Goal: Information Seeking & Learning: Learn about a topic

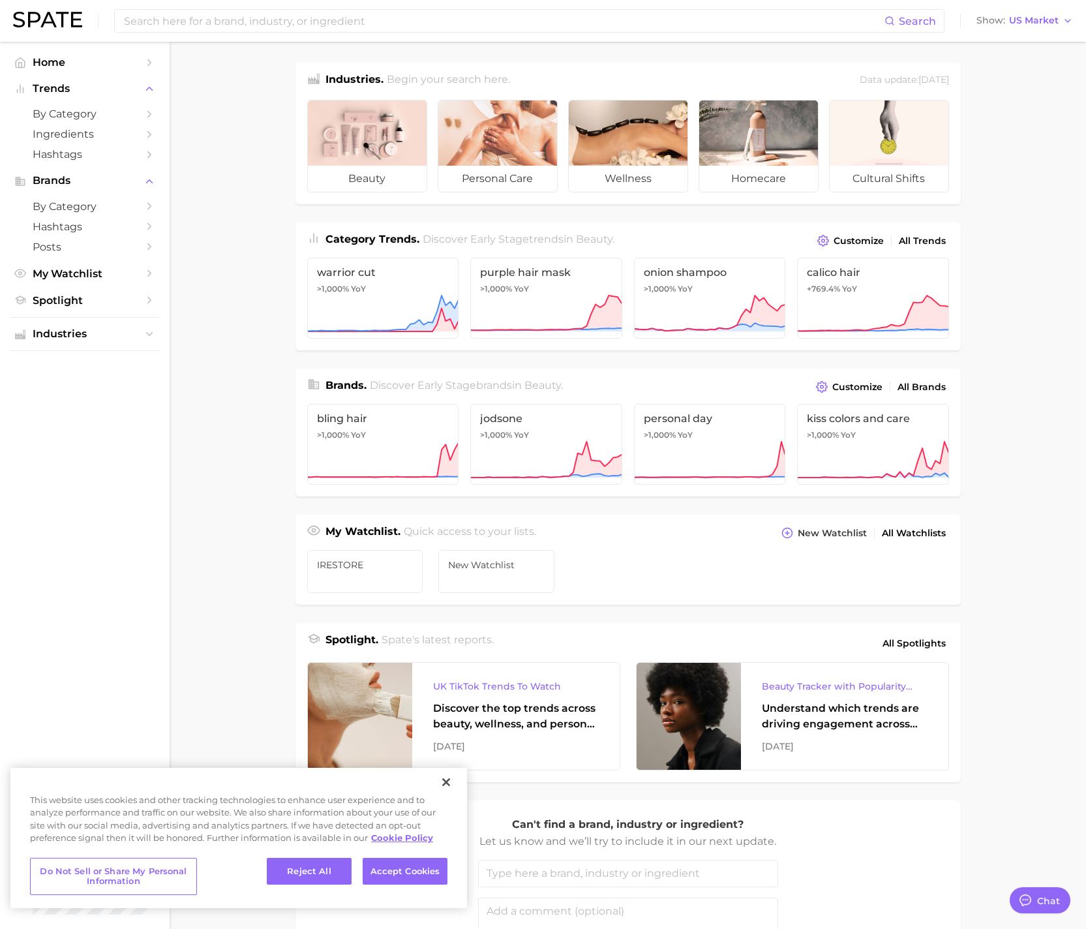
click at [227, 446] on main "Industries. Begin your search here. Data update: [DATE] beauty personal care we…" at bounding box center [628, 551] width 917 height 1018
click at [337, 867] on button "Reject All" at bounding box center [309, 871] width 85 height 27
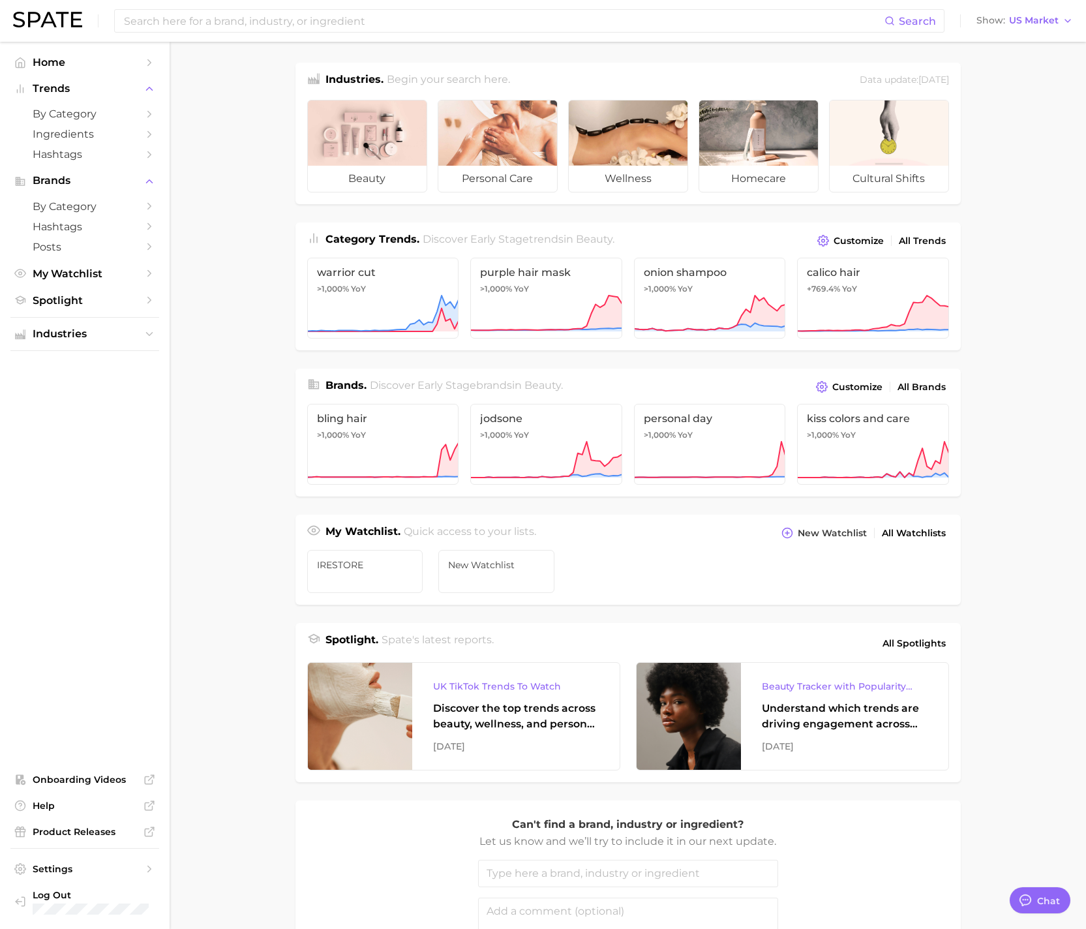
click at [201, 488] on main "Industries. Begin your search here. Data update: [DATE] beauty personal care we…" at bounding box center [628, 551] width 917 height 1018
click at [355, 566] on span "iRESTORE" at bounding box center [365, 565] width 97 height 10
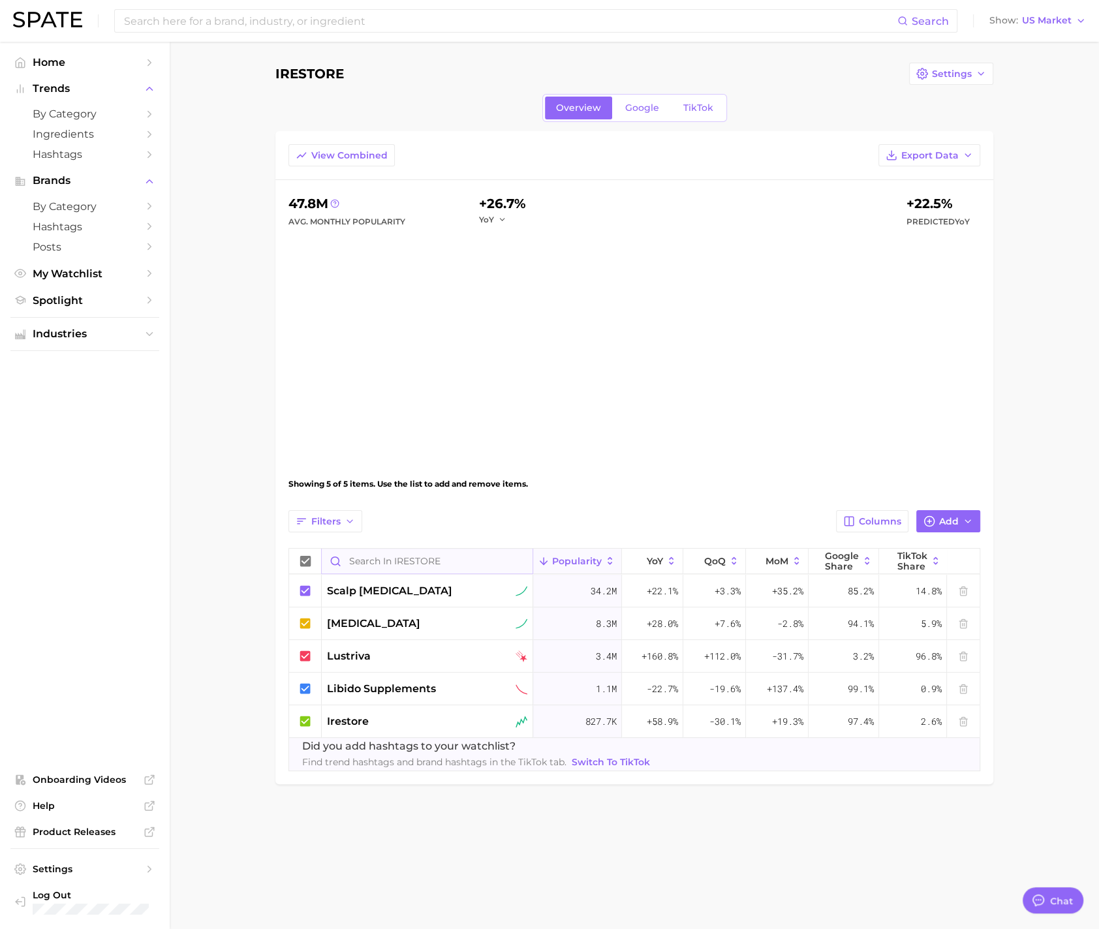
type textarea "x"
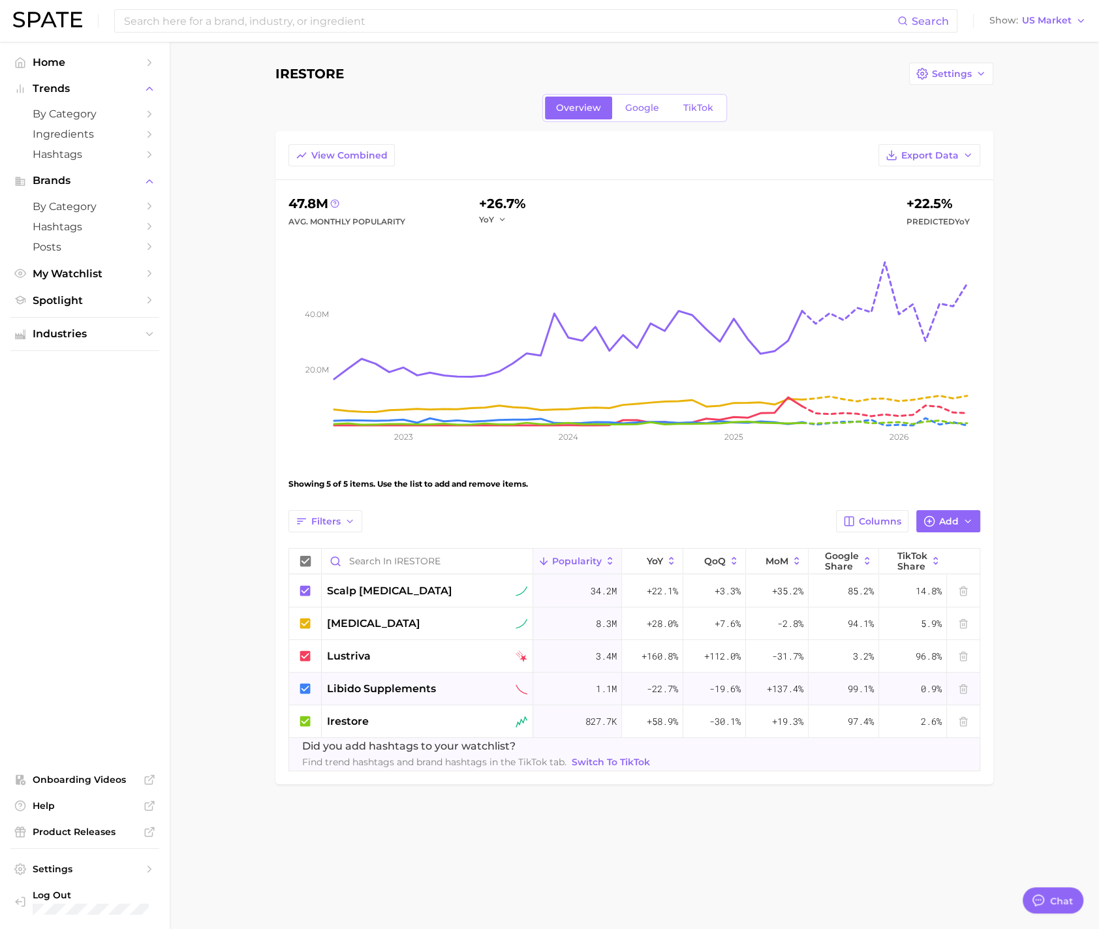
click at [309, 685] on icon at bounding box center [305, 688] width 10 height 10
click at [683, 107] on span "TikTok" at bounding box center [698, 107] width 30 height 11
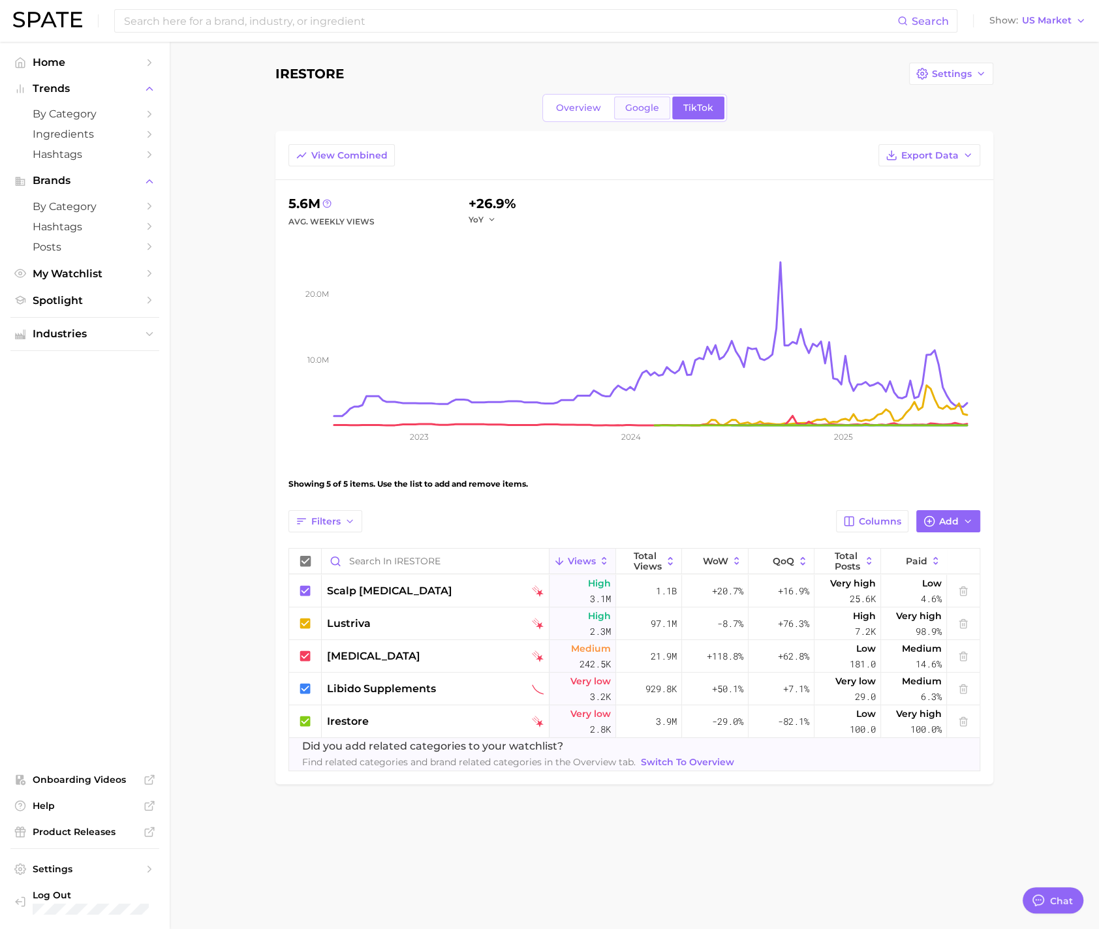
click at [647, 104] on span "Google" at bounding box center [642, 107] width 34 height 11
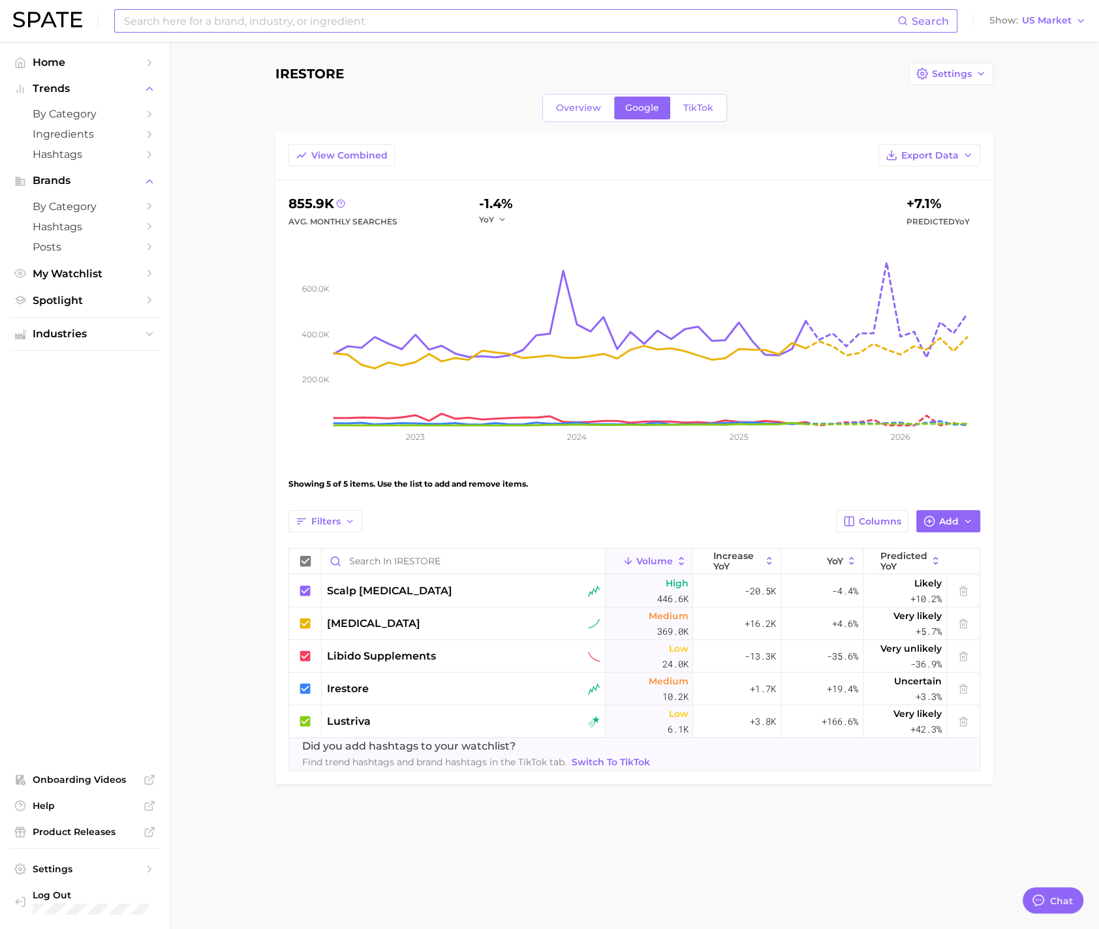
click at [266, 29] on input at bounding box center [510, 21] width 774 height 22
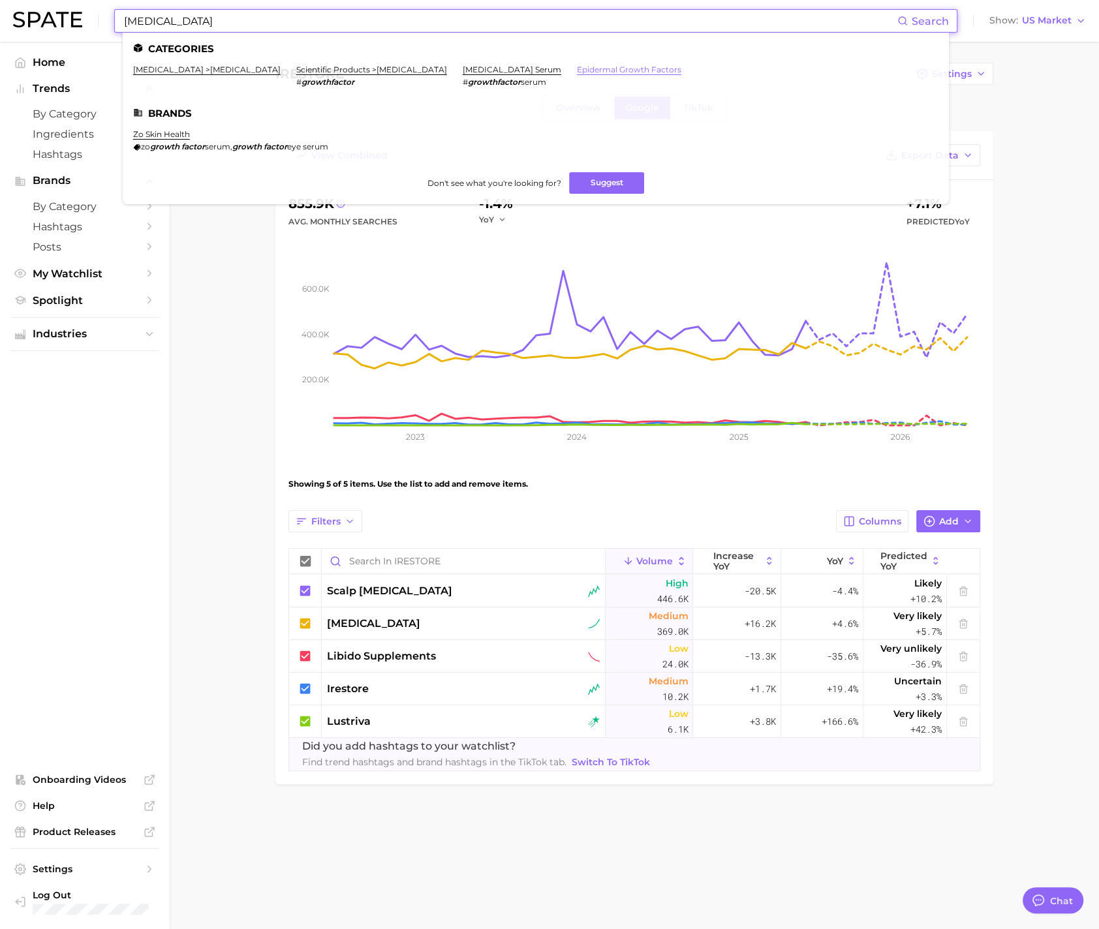
type input "[MEDICAL_DATA]"
click at [577, 70] on link "epidermal growth factors" at bounding box center [629, 70] width 104 height 10
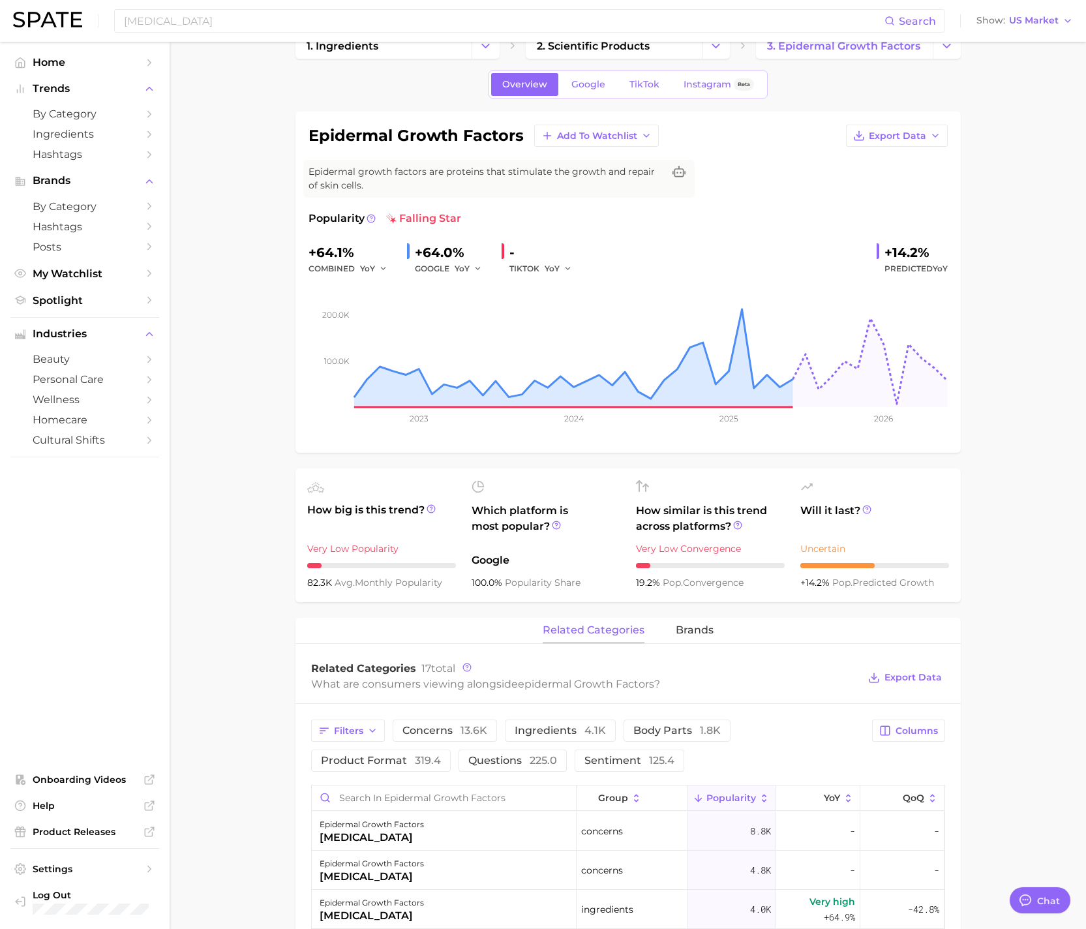
scroll to position [33, 0]
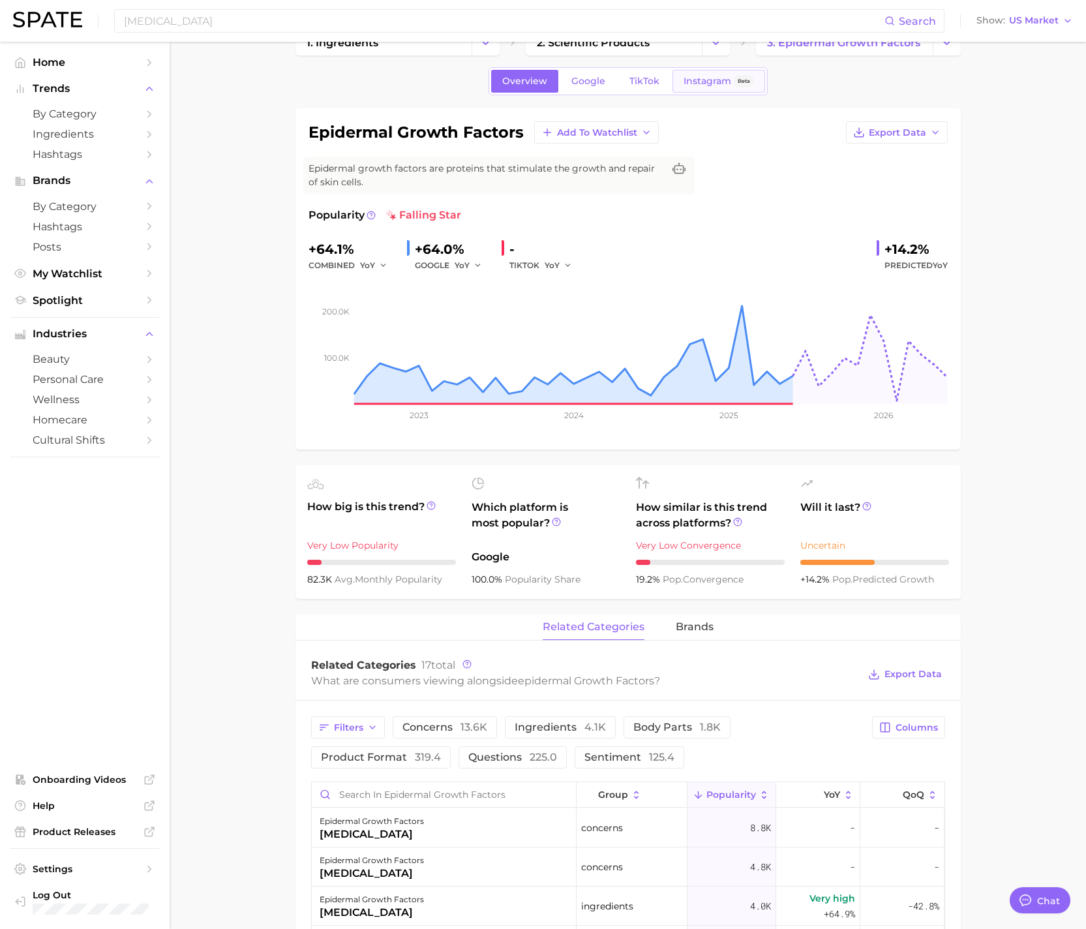
click at [699, 84] on span "Instagram" at bounding box center [708, 81] width 48 height 11
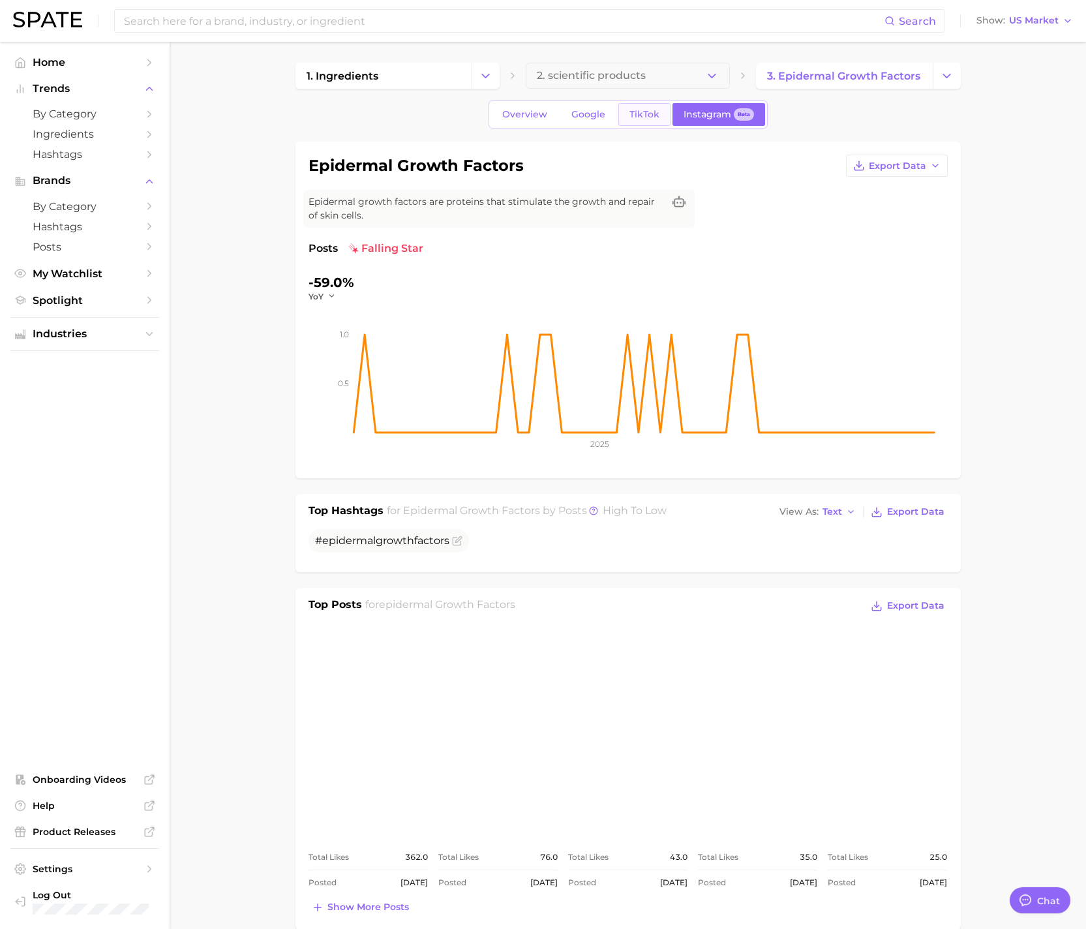
click at [637, 114] on span "TikTok" at bounding box center [645, 114] width 30 height 11
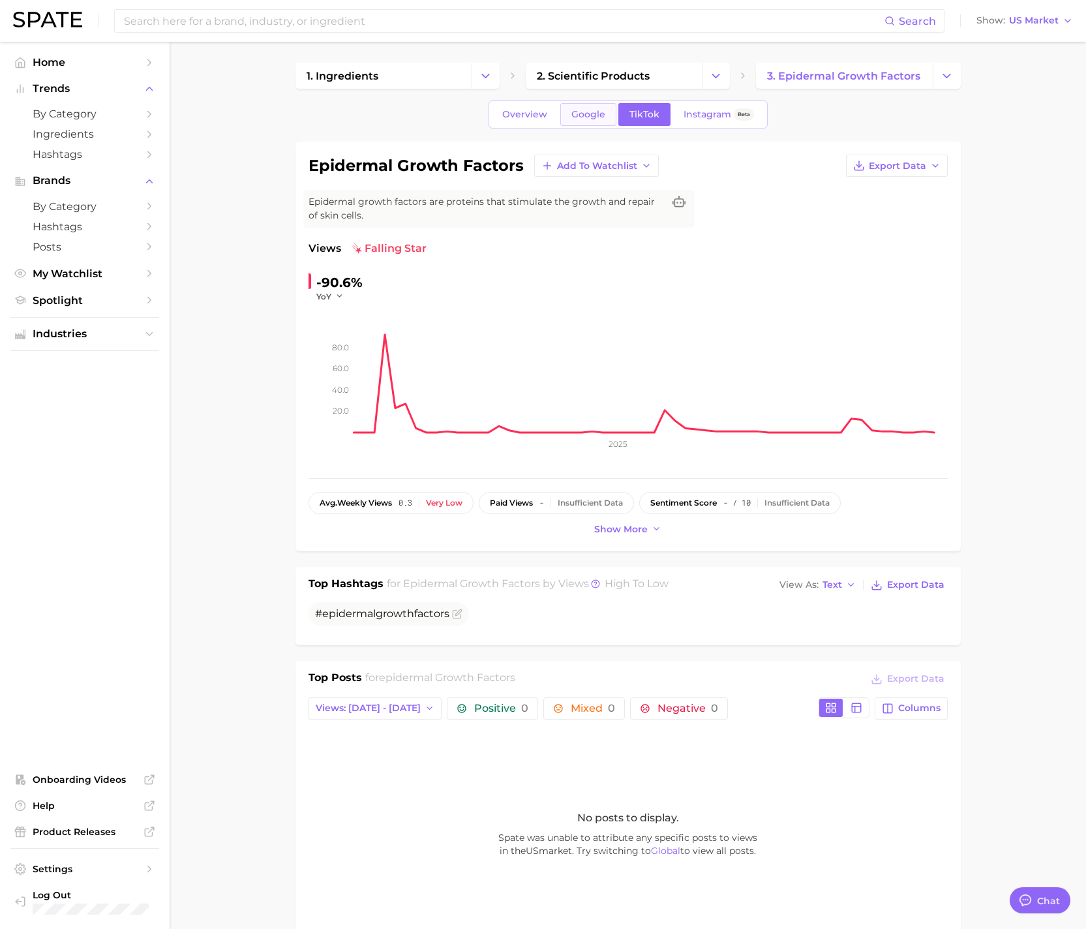
click at [580, 117] on span "Google" at bounding box center [589, 114] width 34 height 11
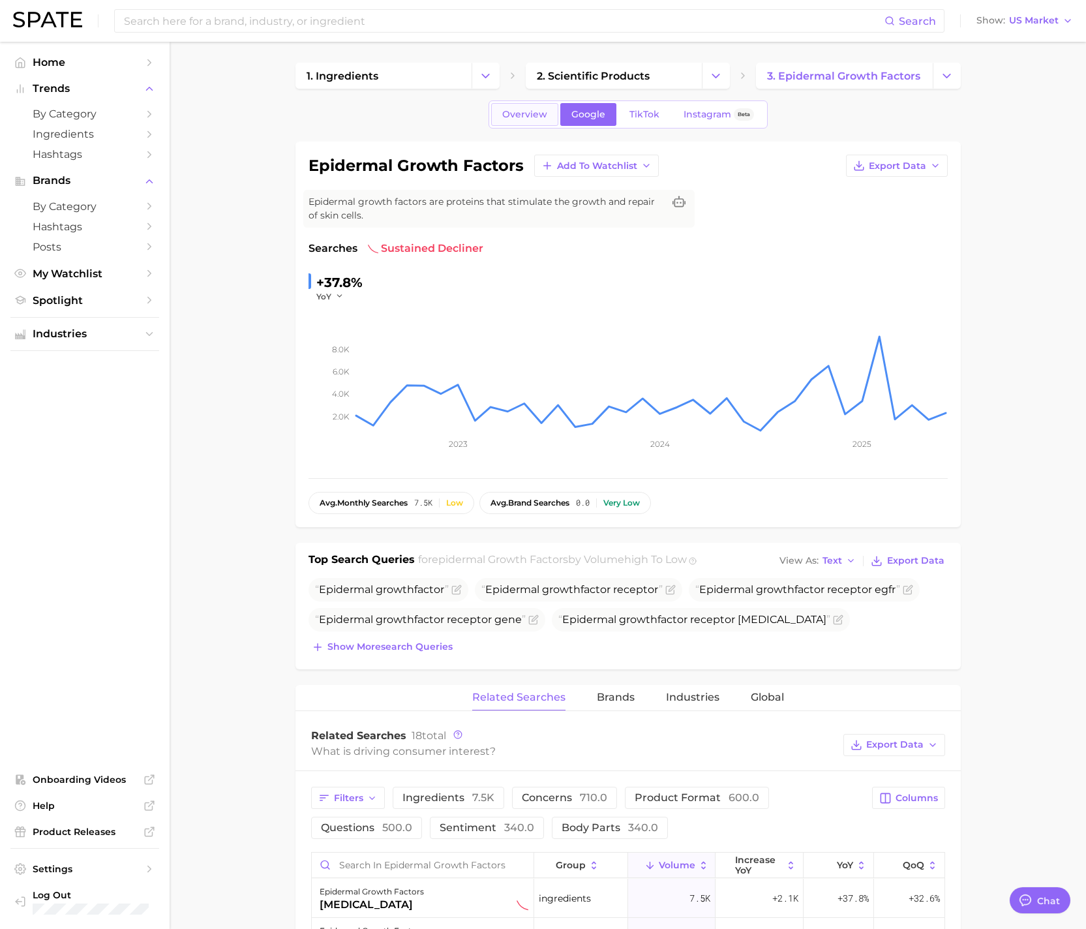
click at [523, 117] on span "Overview" at bounding box center [524, 114] width 45 height 11
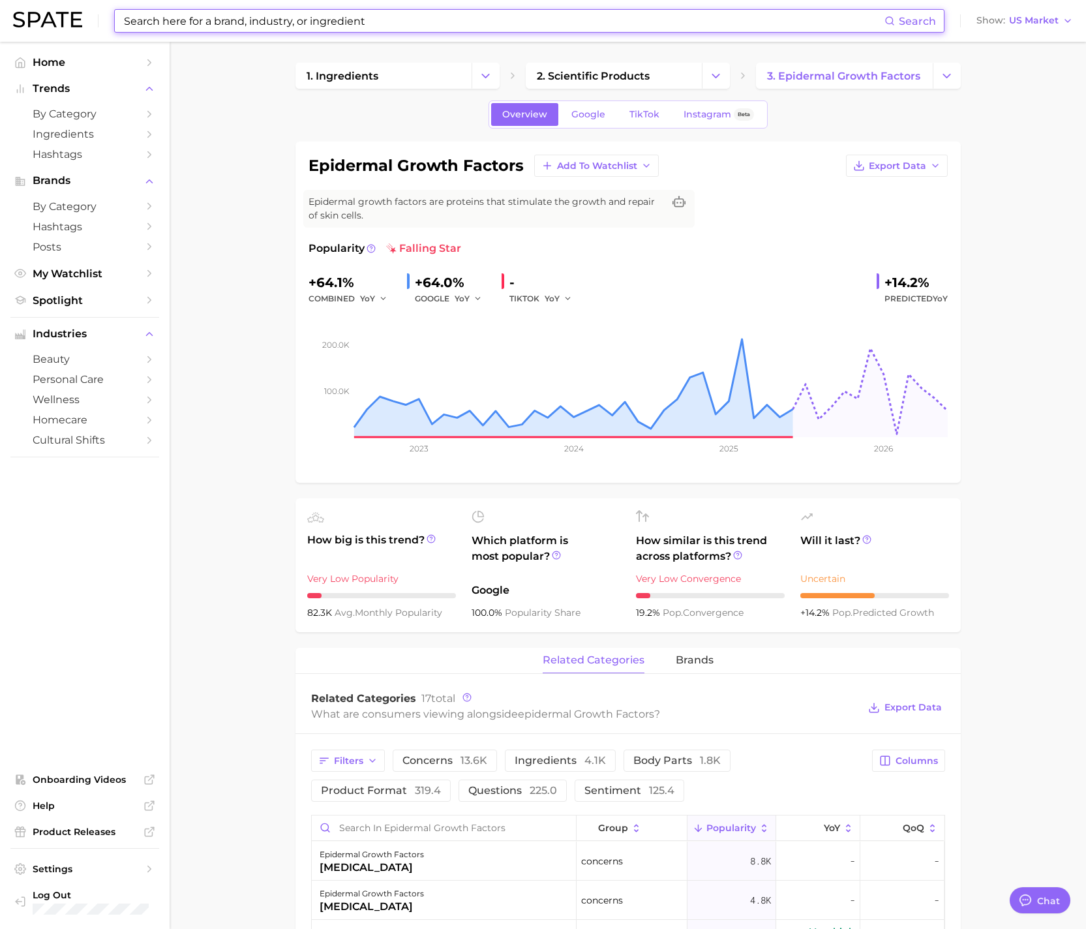
click at [431, 26] on input at bounding box center [504, 21] width 762 height 22
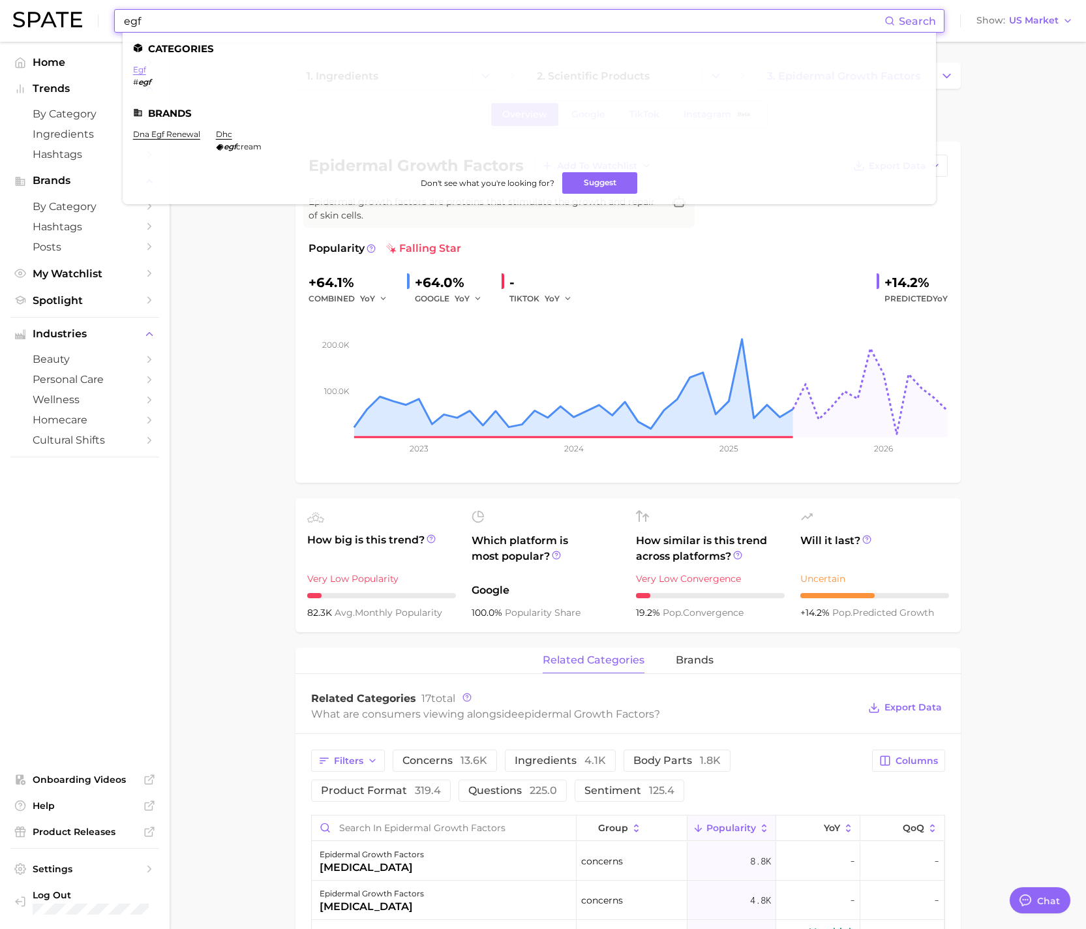
type input "egf"
click at [139, 72] on link "egf" at bounding box center [139, 70] width 13 height 10
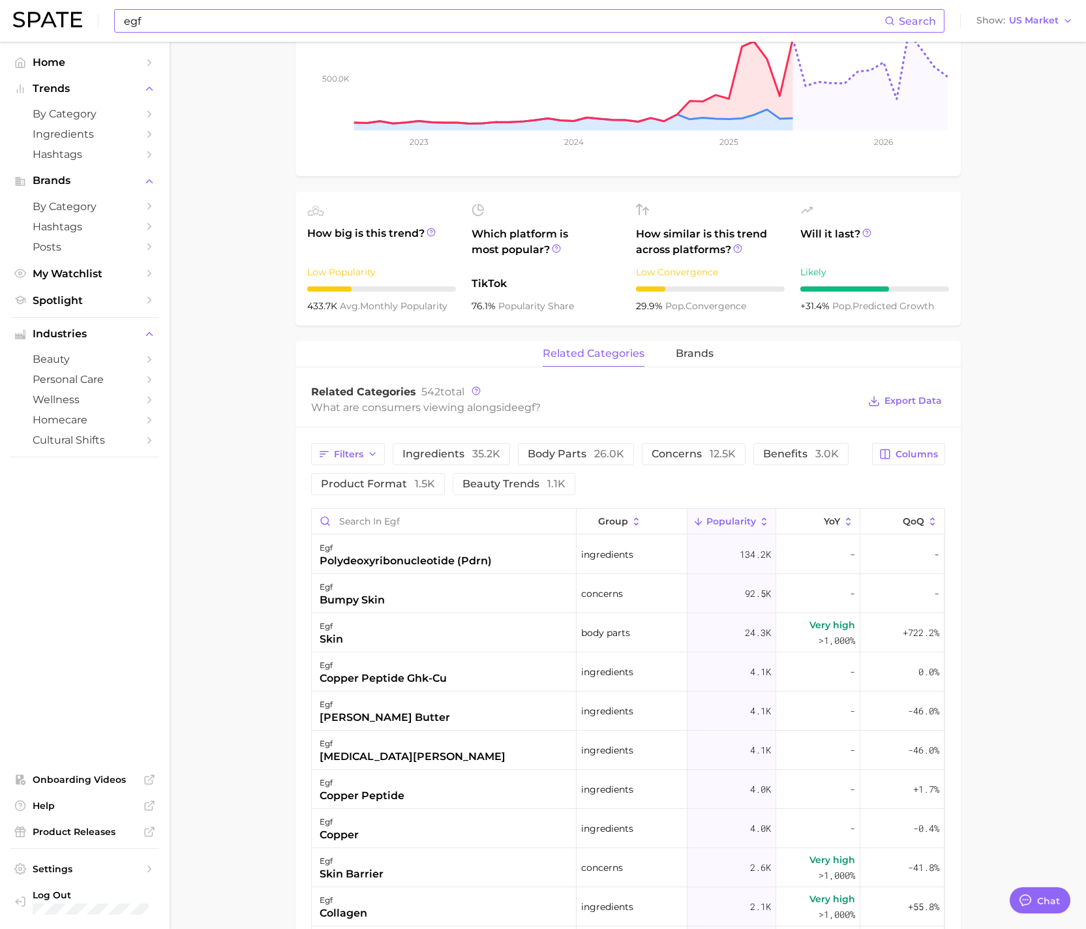
scroll to position [324, 0]
